Goal: Task Accomplishment & Management: Use online tool/utility

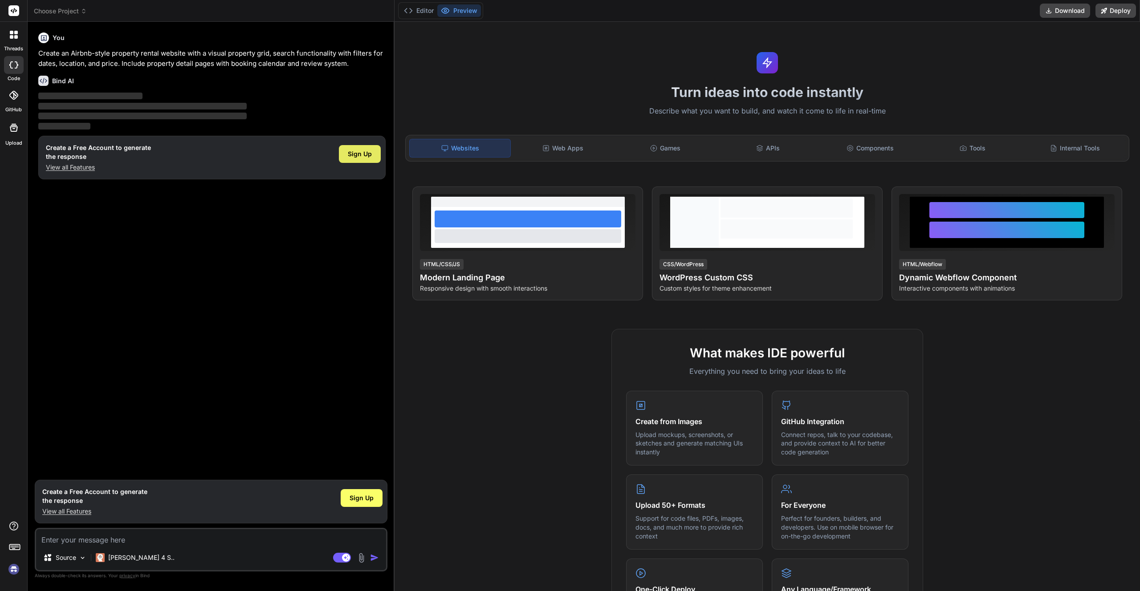
click at [358, 154] on span "Sign Up" at bounding box center [360, 154] width 24 height 9
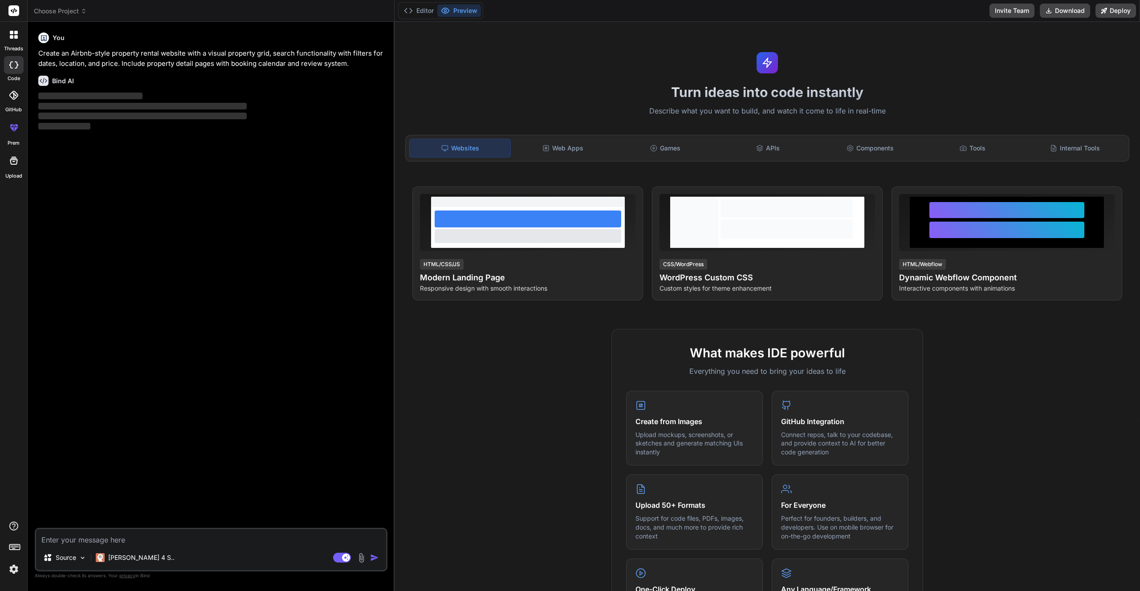
click at [492, 371] on div "What makes IDE powerful Everything you need to bring your ideas to life Create …" at bounding box center [767, 586] width 735 height 515
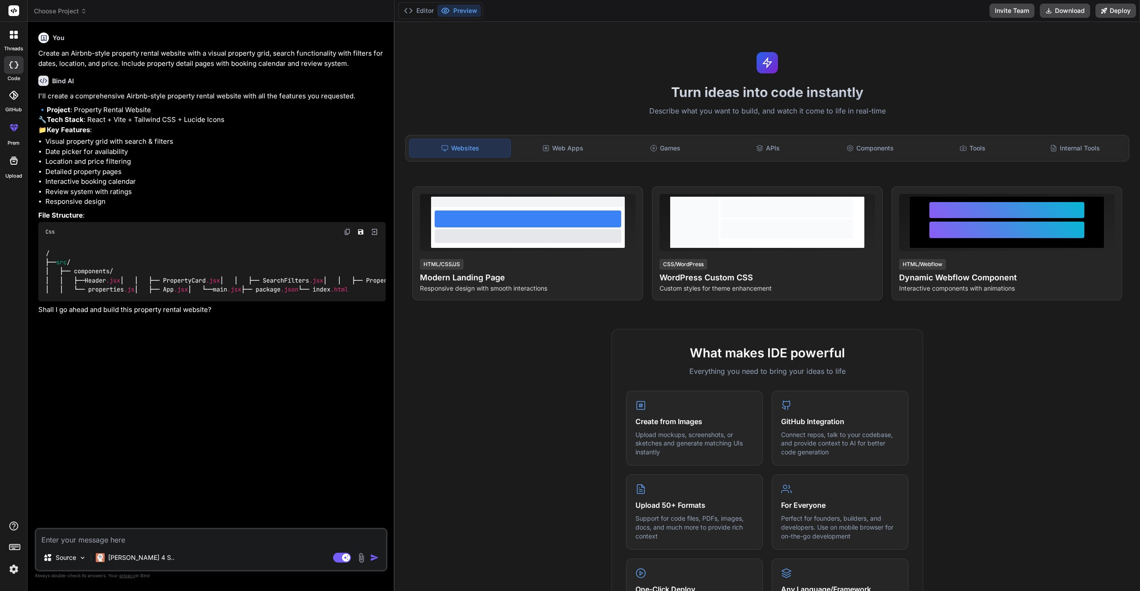
type textarea "x"
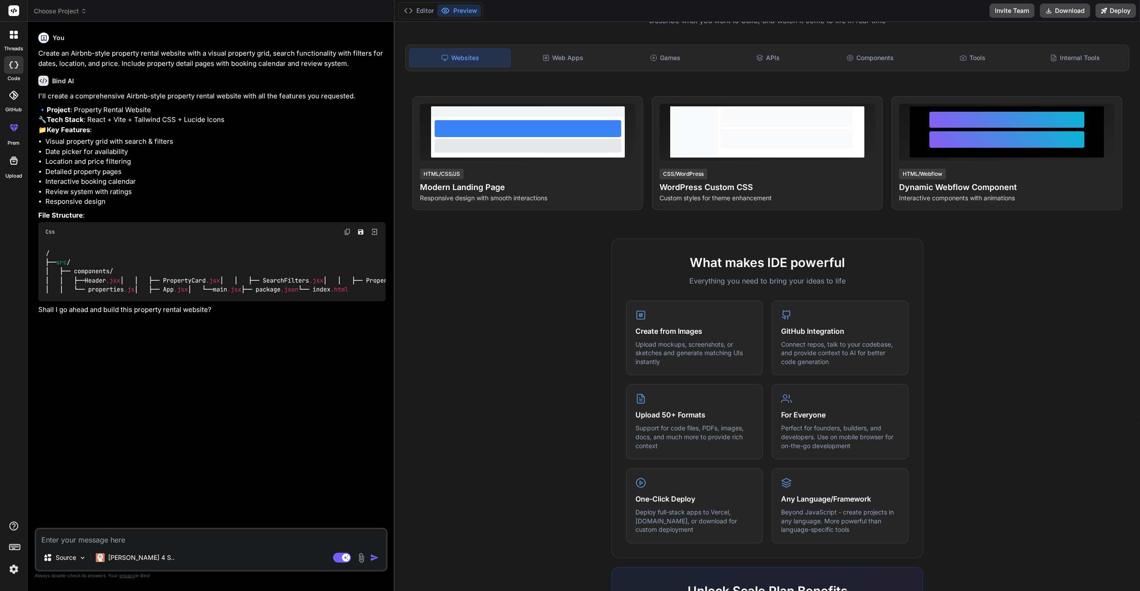
scroll to position [92, 0]
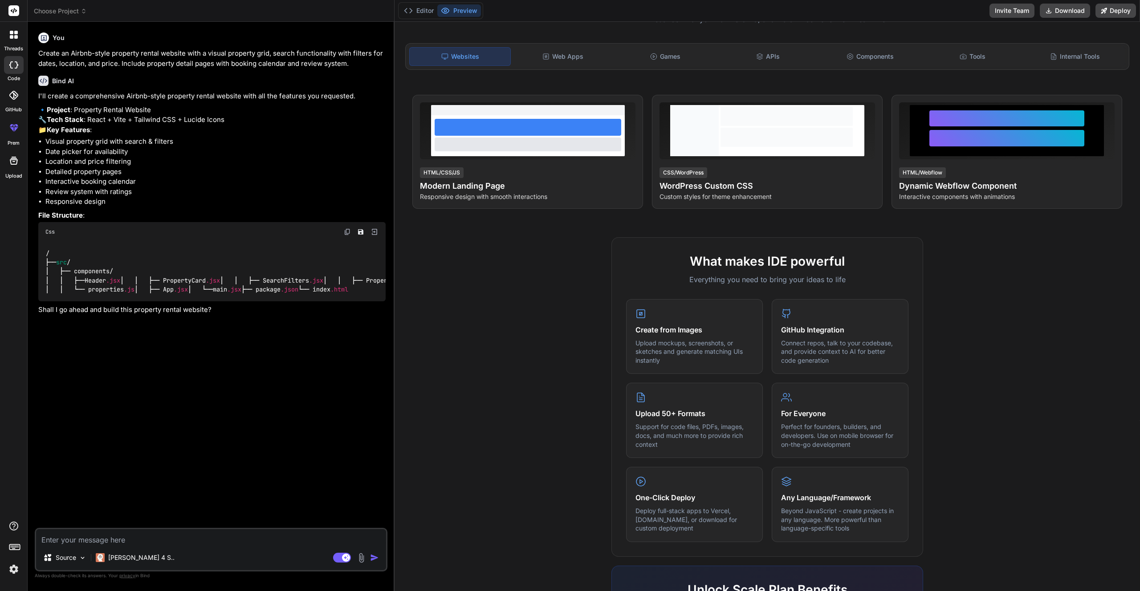
click at [189, 315] on p "Shall I go ahead and build this property rental website?" at bounding box center [211, 310] width 347 height 10
copy p "website"
click at [109, 539] on textarea at bounding box center [211, 537] width 350 height 16
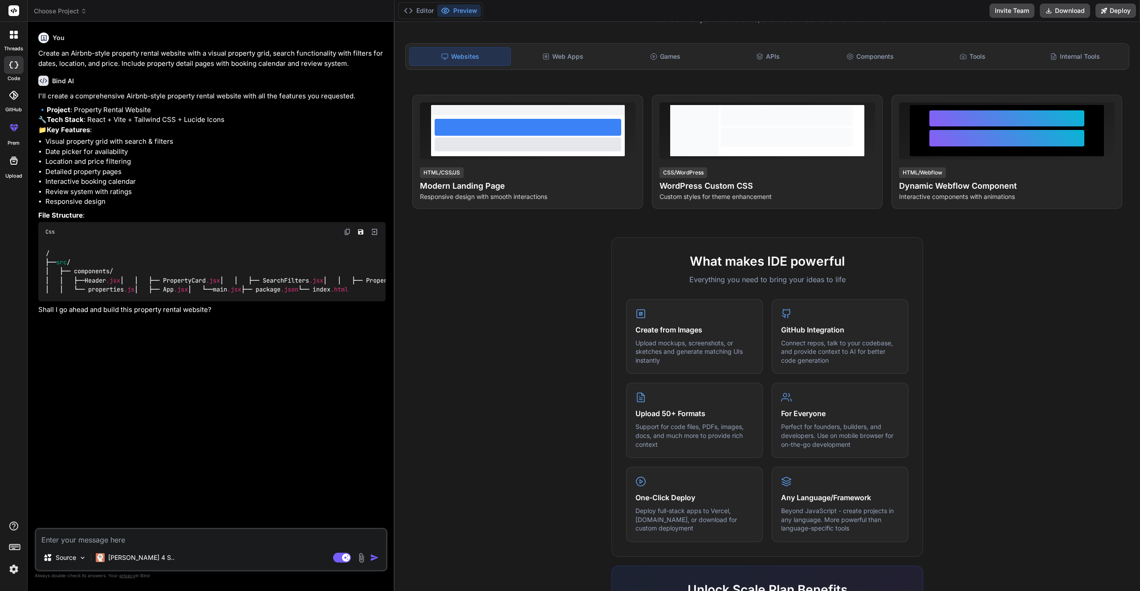
click at [109, 539] on textarea at bounding box center [211, 537] width 350 height 16
type textarea "Y"
type textarea "x"
type textarea "Ye"
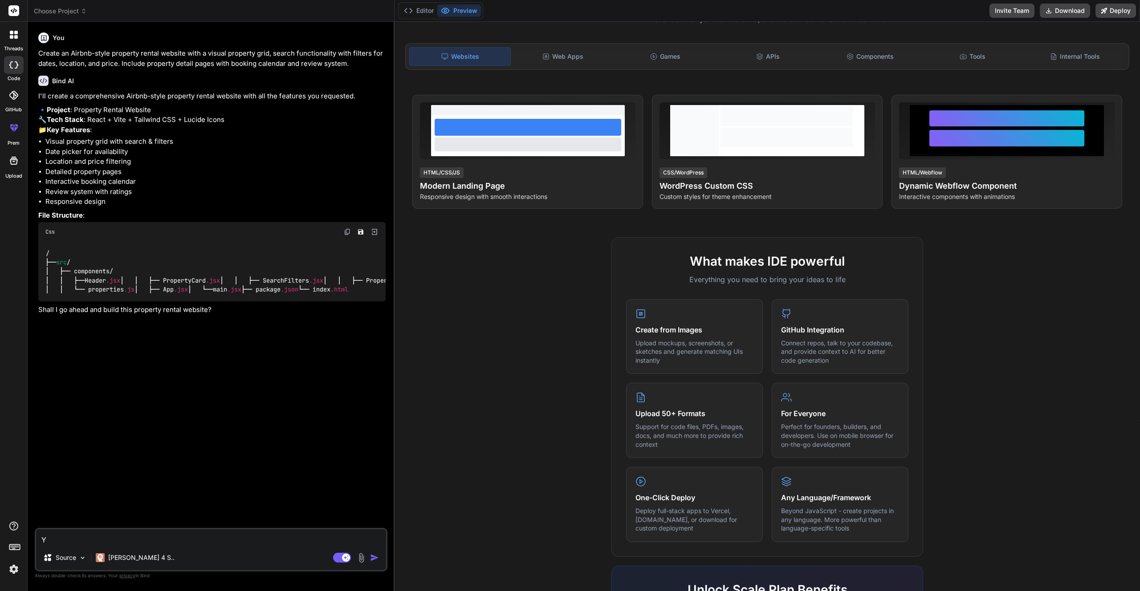
type textarea "x"
type textarea "Yes"
type textarea "x"
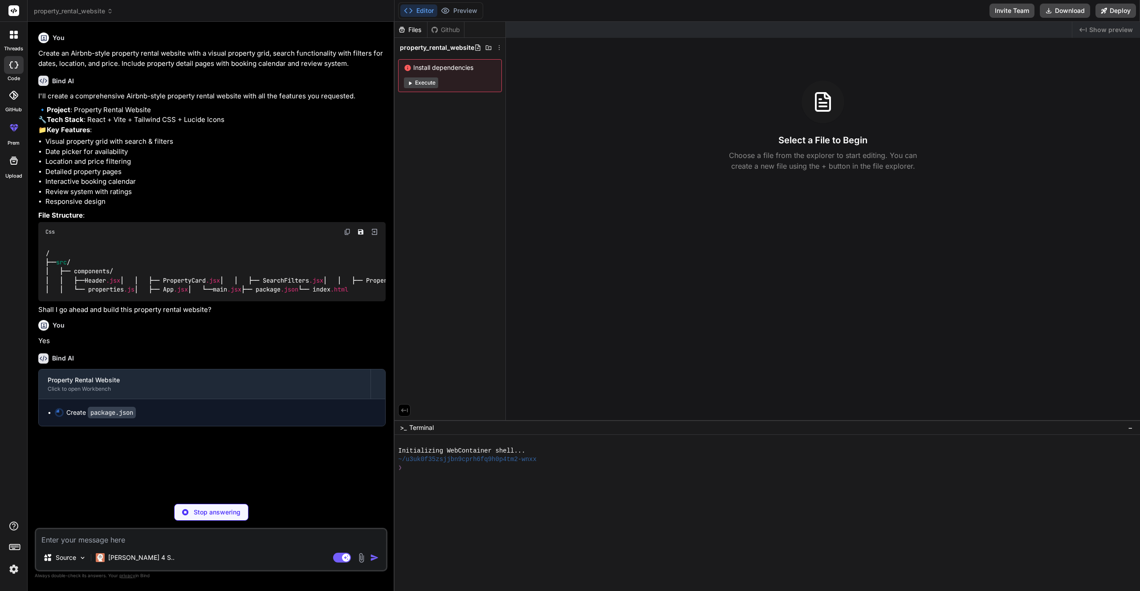
click at [422, 85] on button "Execute" at bounding box center [421, 82] width 34 height 11
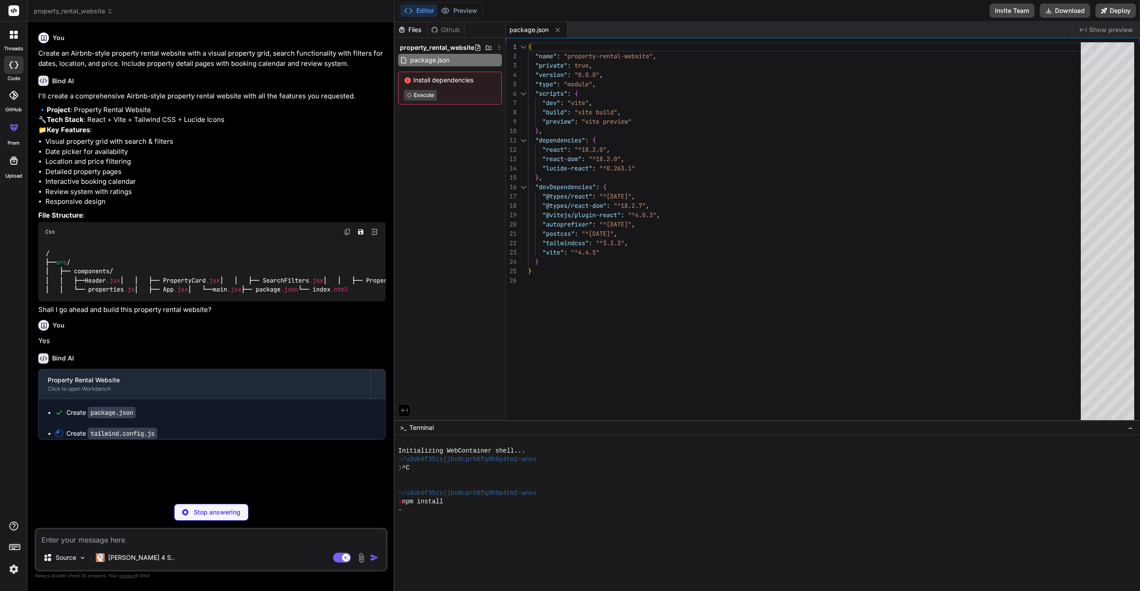
type textarea "x"
type textarea "}"
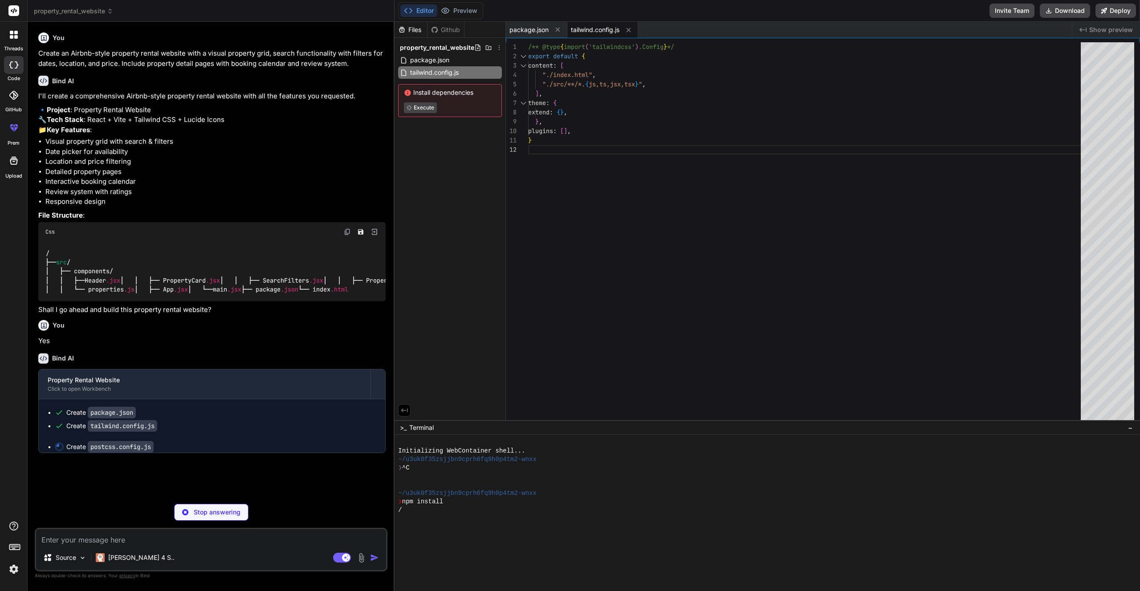
type textarea "x"
type textarea "export default { plugins: { tailwindcss: {}, autoprefixer: {}, }, }"
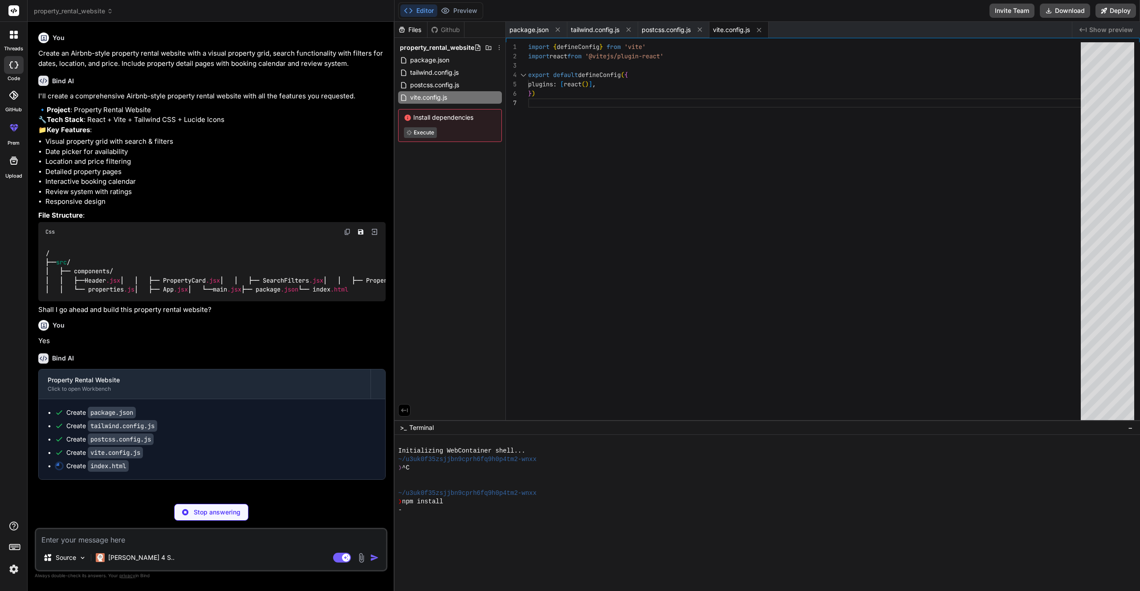
type textarea "x"
type textarea "<script type="module" src="/src/main.jsx"></script> </body> </html>"
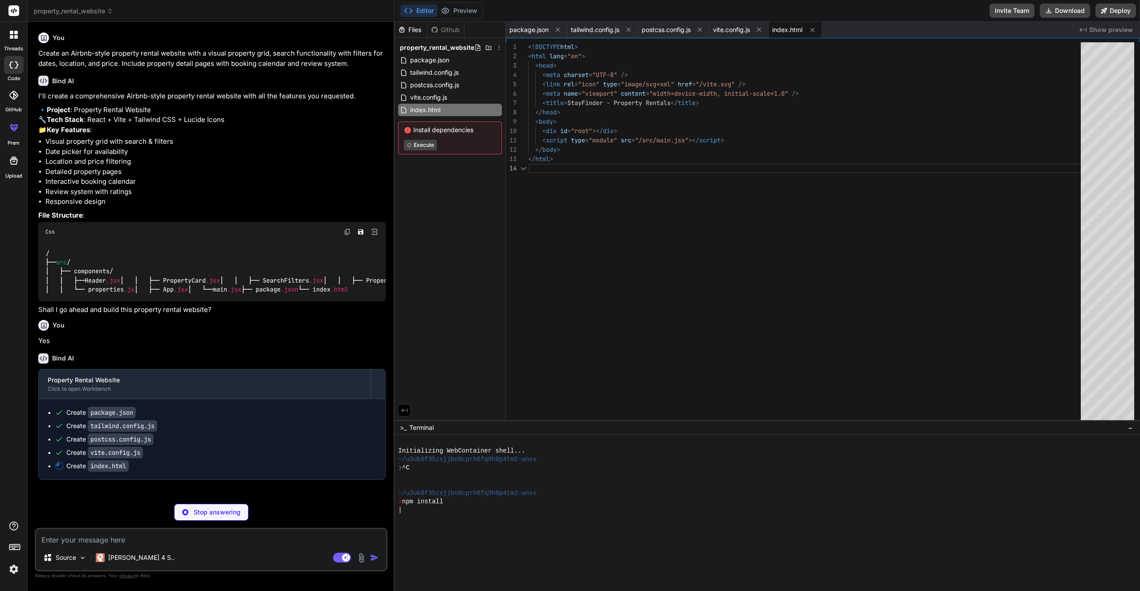
scroll to position [28, 0]
type textarea "x"
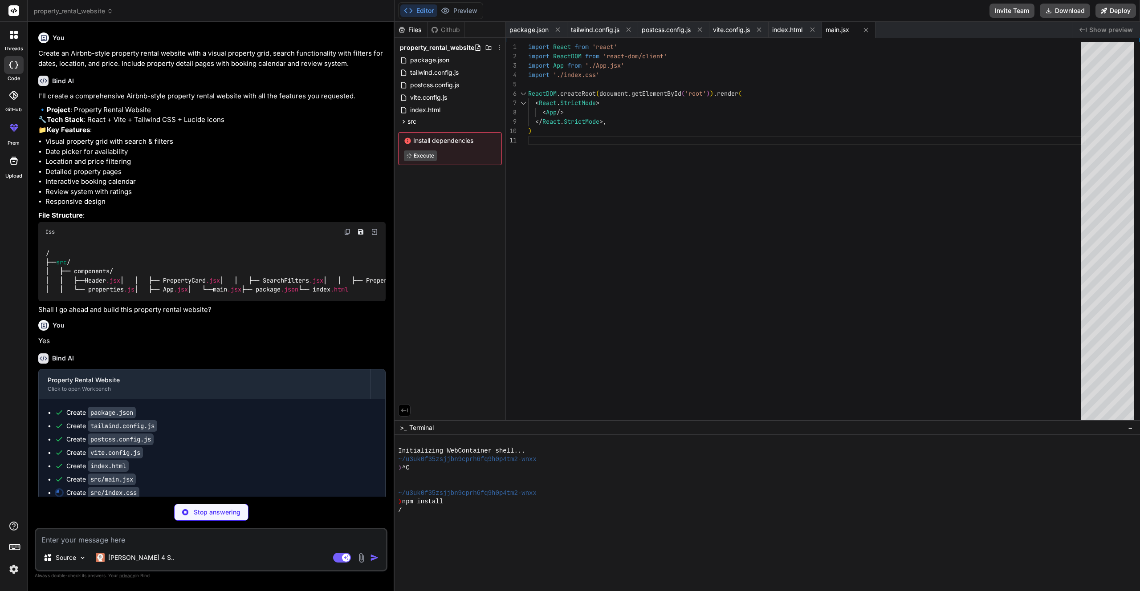
type textarea "x"
type textarea "-moz-osx-font-smoothing: grayscale; }"
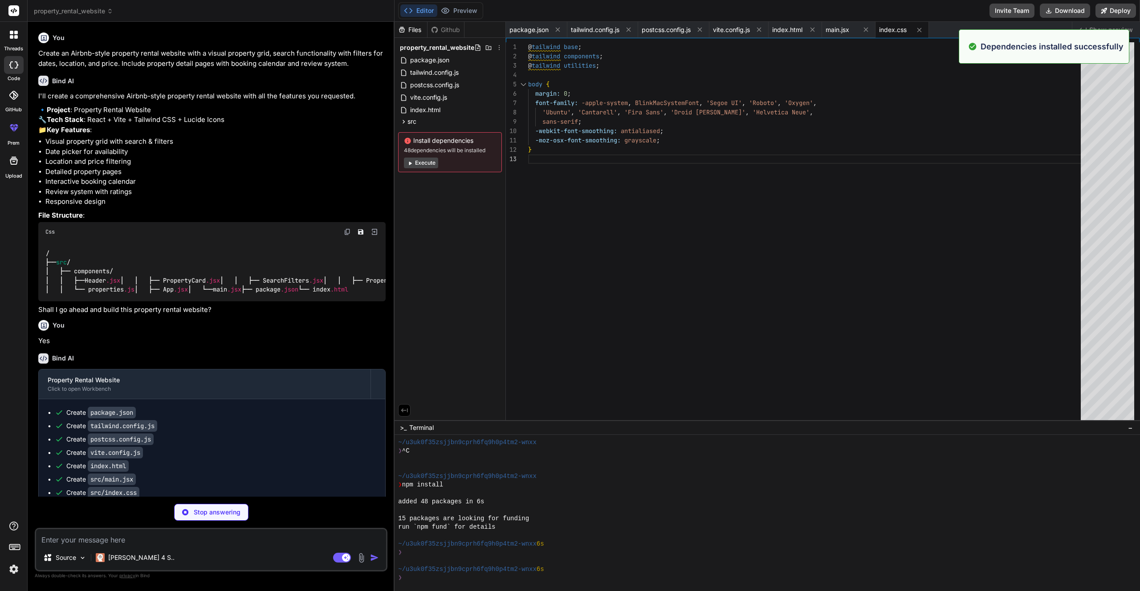
scroll to position [17, 0]
click at [420, 164] on button "Execute" at bounding box center [421, 163] width 34 height 11
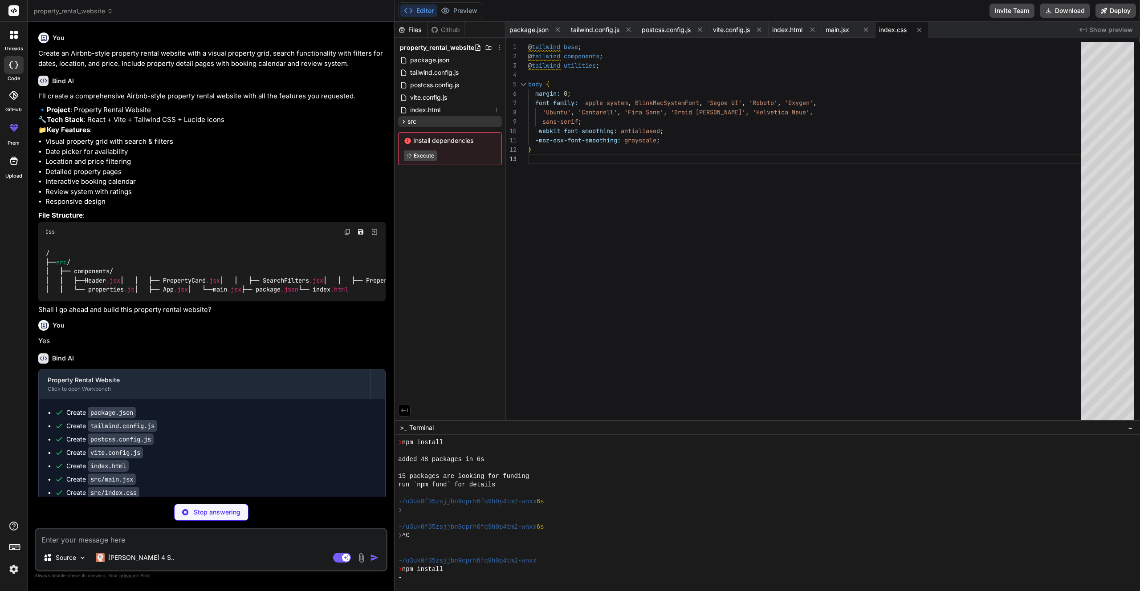
click at [408, 119] on span "src" at bounding box center [411, 121] width 9 height 9
type textarea "x"
type textarea "comment: "Perfect for our group wine tour! [PERSON_NAME] was incredibly welcomi…"
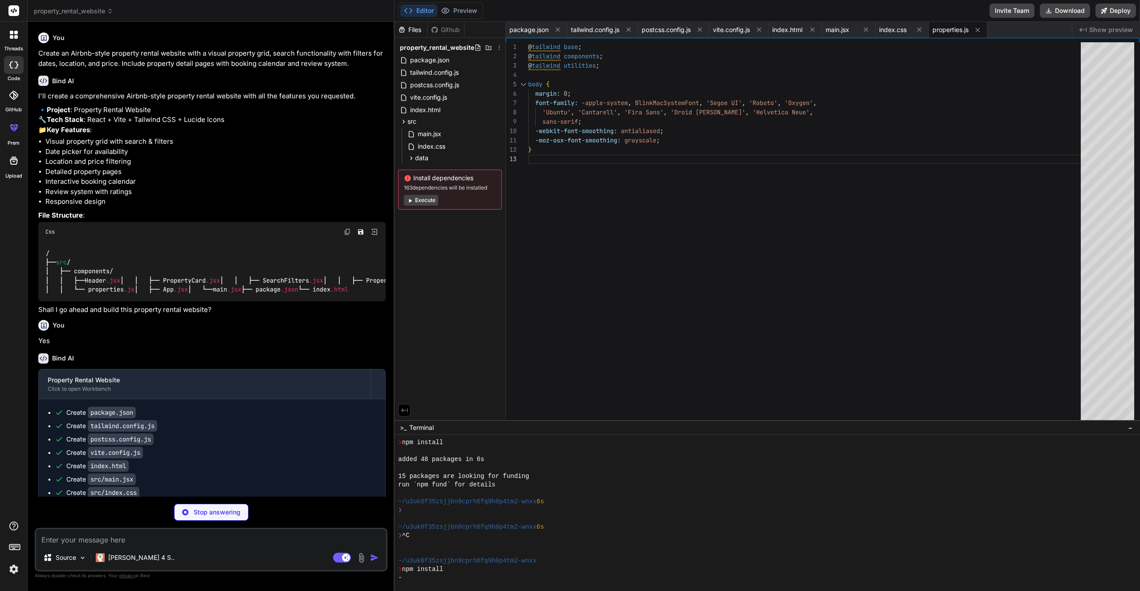
type textarea "x"
type textarea "export default Header;"
type textarea "x"
type textarea "</div> </div> ); }; export default SearchFilters;"
type textarea "x"
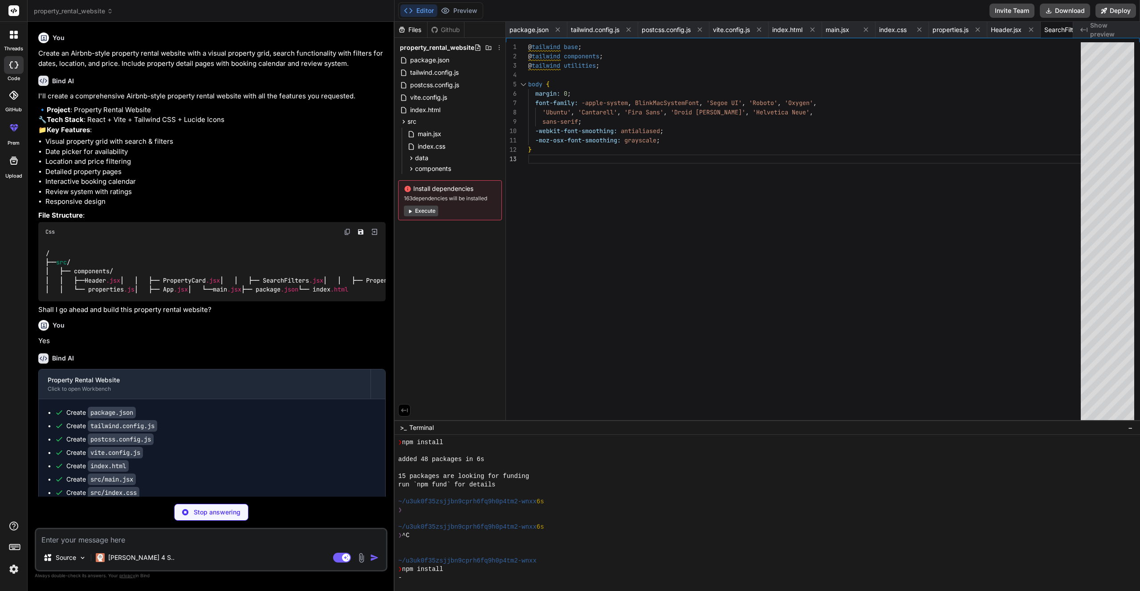
type textarea "</div> ); }; export default PropertyCard;"
type textarea "x"
type textarea "); }; export default PropertyDetail;"
type textarea "x"
type textarea "</div> ); }; export default BookingCalendar;"
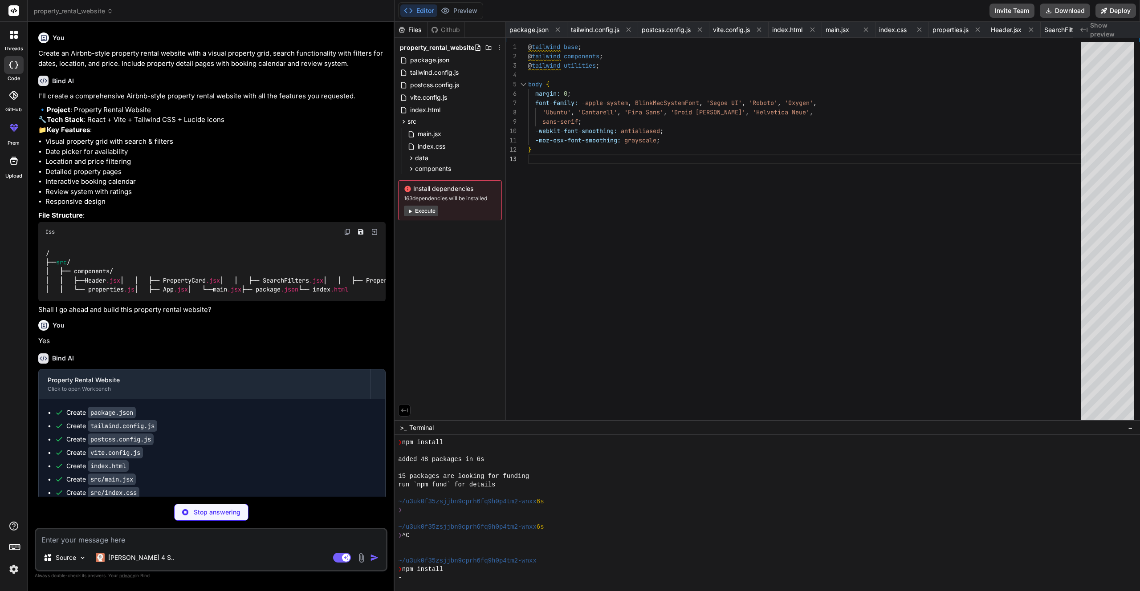
type textarea "x"
type textarea "); }; export default ReviewSystem;"
type textarea "x"
type textarea "onClose={() => setSelectedProperty(null)} /> )} </div> ); }; export default App;"
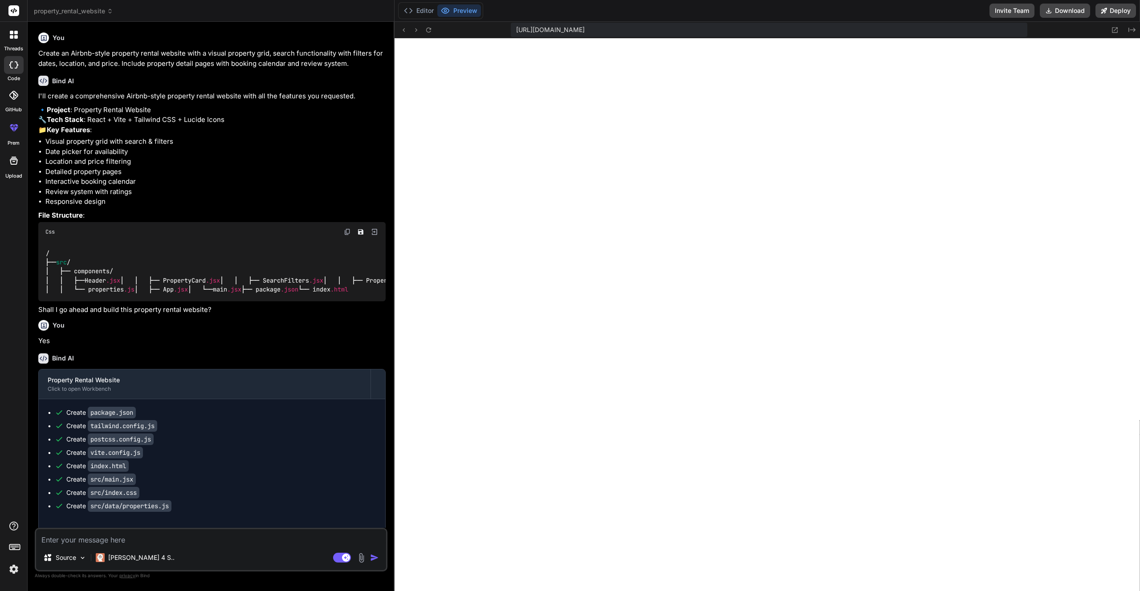
type textarea "x"
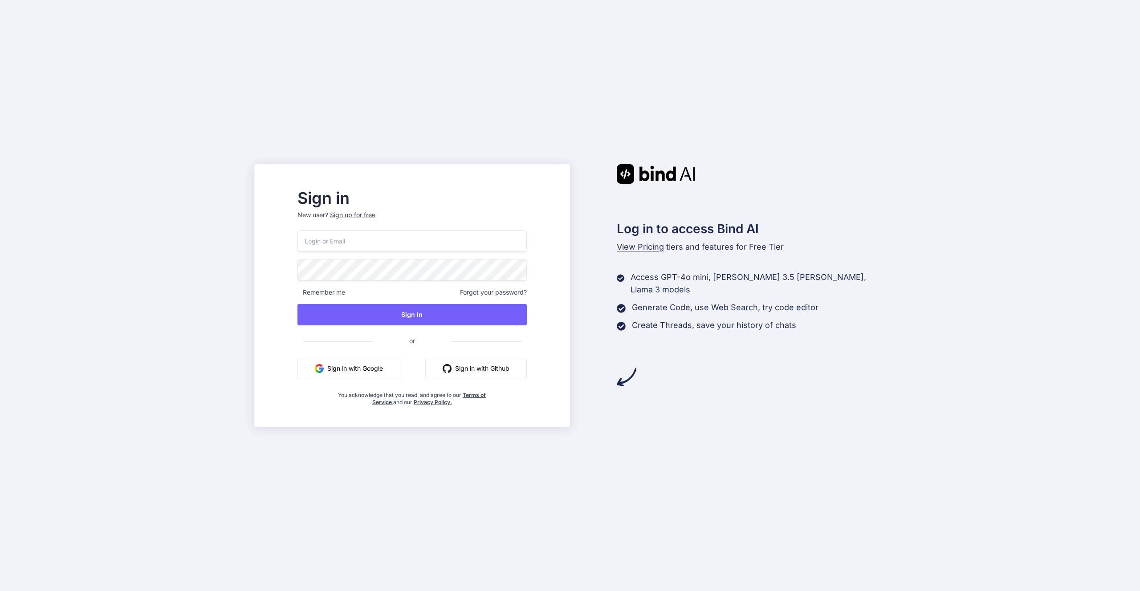
click at [362, 374] on button "Sign in with Google" at bounding box center [348, 368] width 103 height 21
